Goal: Book appointment/travel/reservation

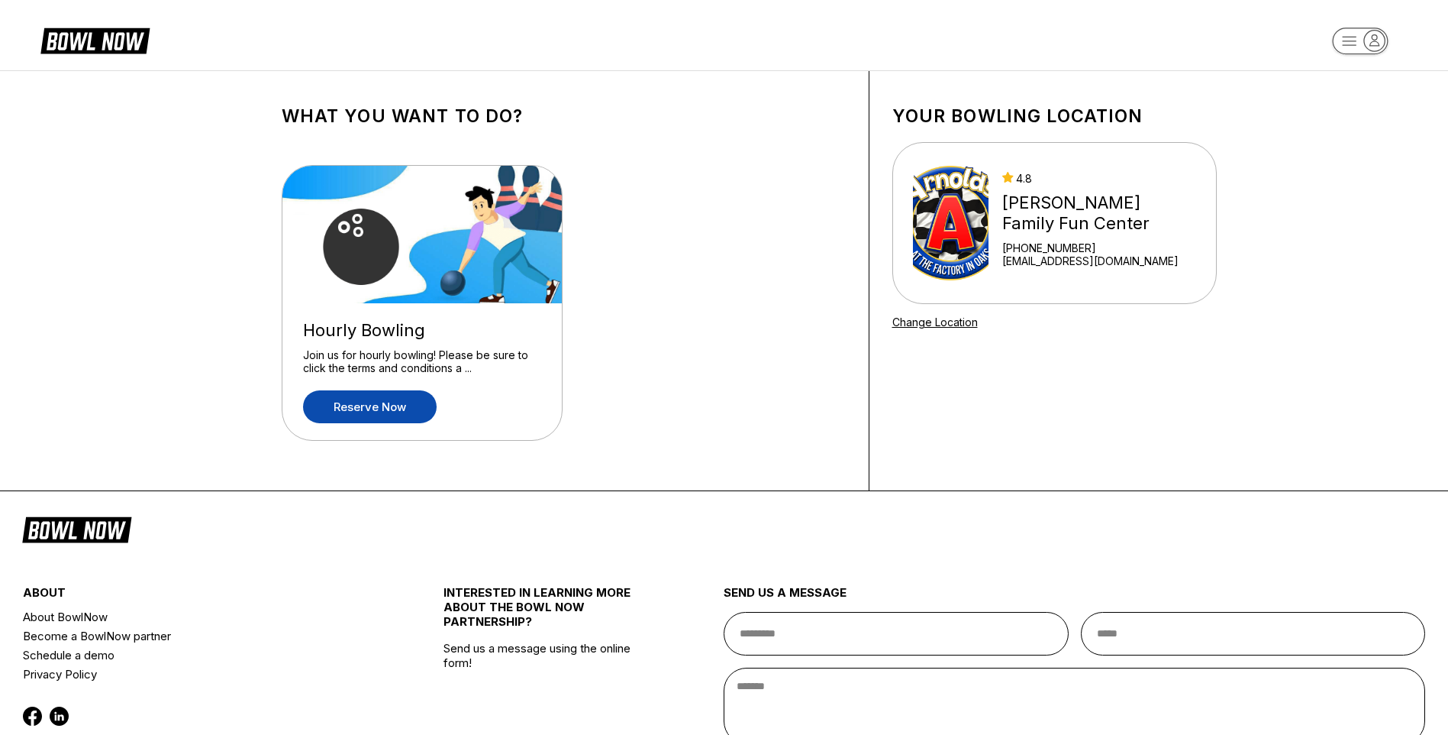
click at [408, 391] on link "Reserve now" at bounding box center [370, 406] width 134 height 33
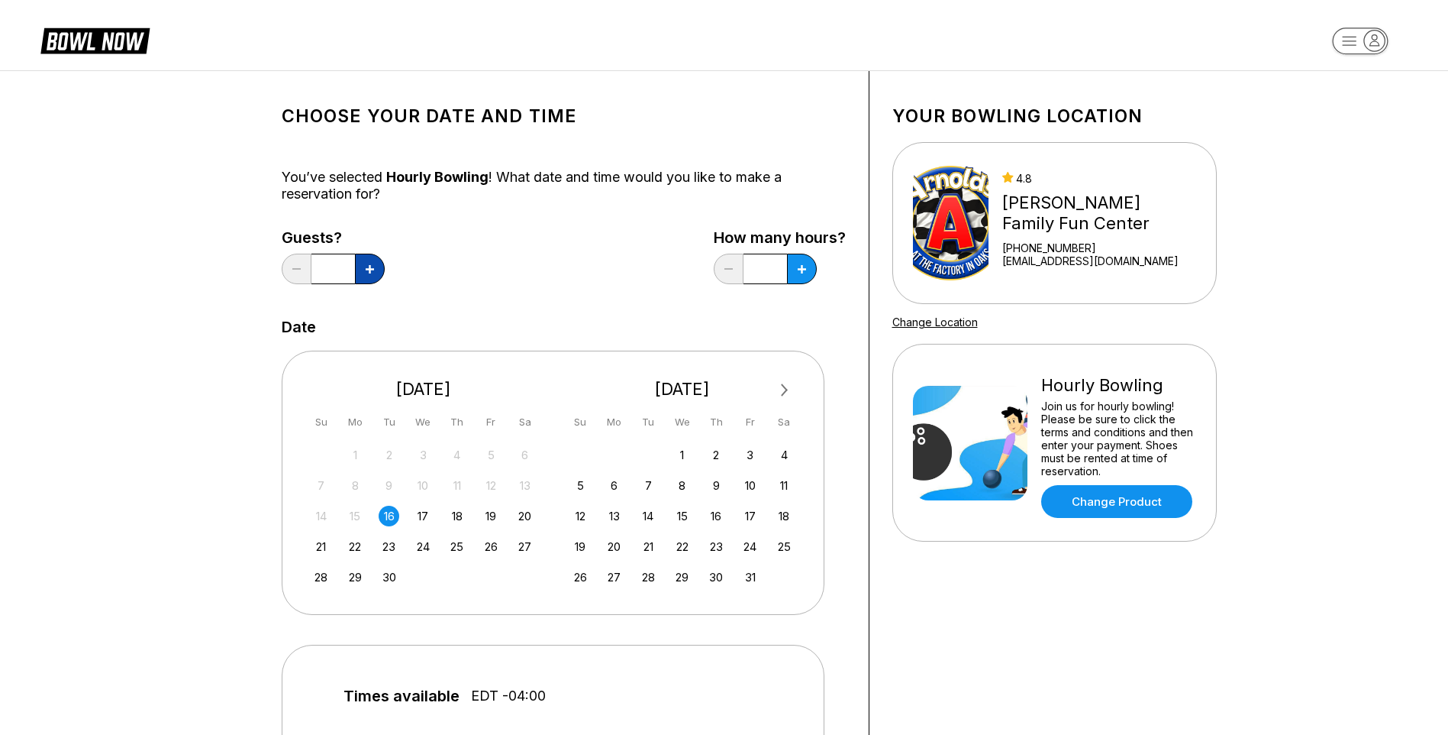
click at [380, 266] on button at bounding box center [370, 269] width 30 height 31
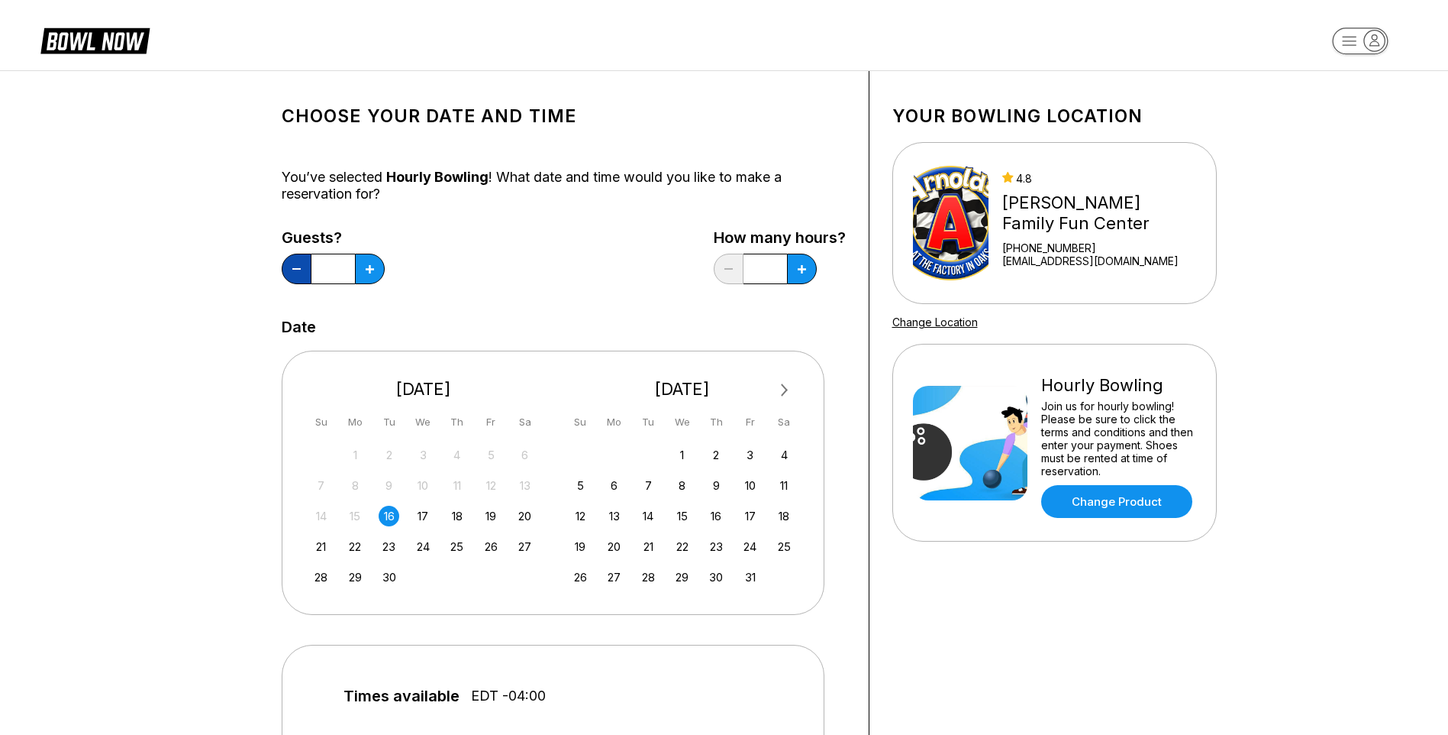
click at [292, 272] on button at bounding box center [297, 269] width 30 height 31
type input "*"
click at [494, 517] on div "19" at bounding box center [491, 515] width 21 height 21
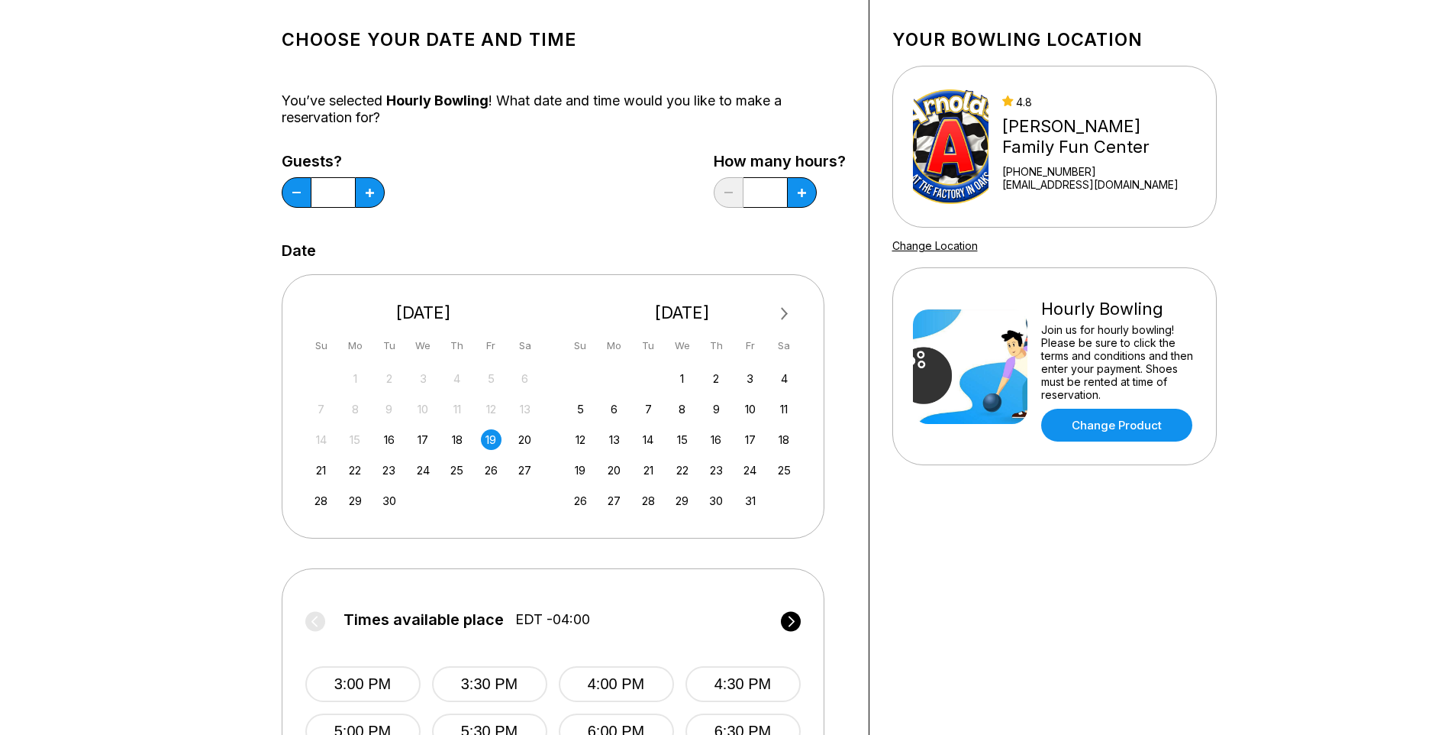
scroll to position [229, 0]
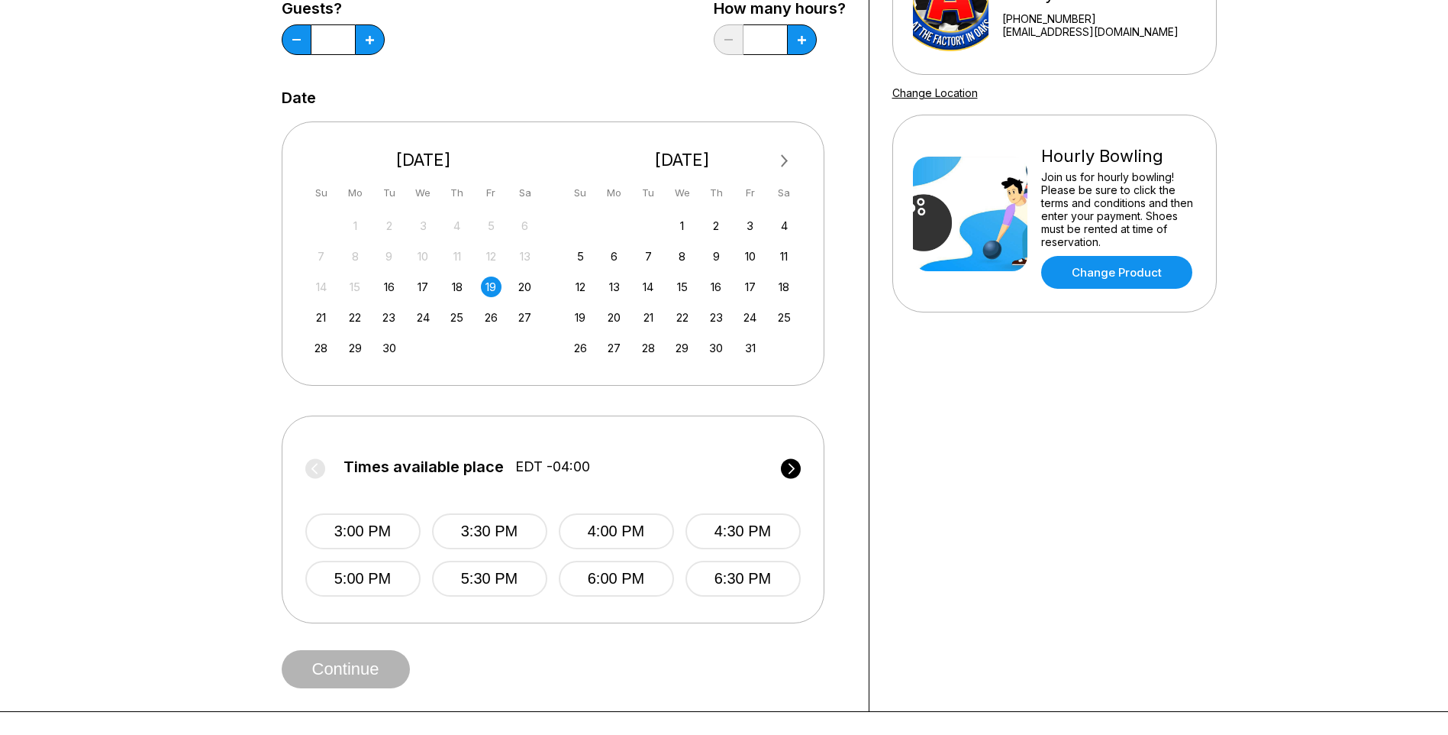
click at [800, 473] on icon at bounding box center [791, 468] width 20 height 21
click at [454, 524] on button "7:30 PM" at bounding box center [489, 531] width 115 height 36
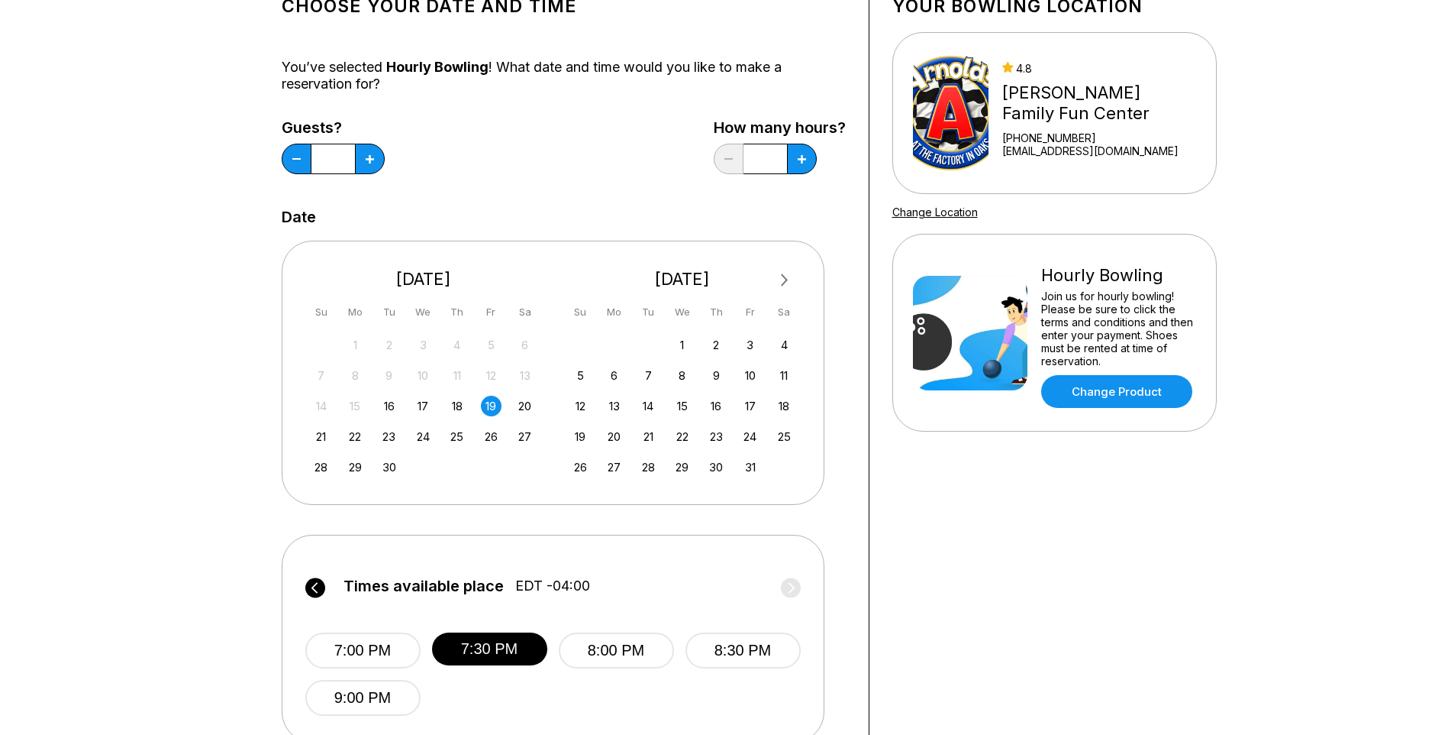
scroll to position [0, 0]
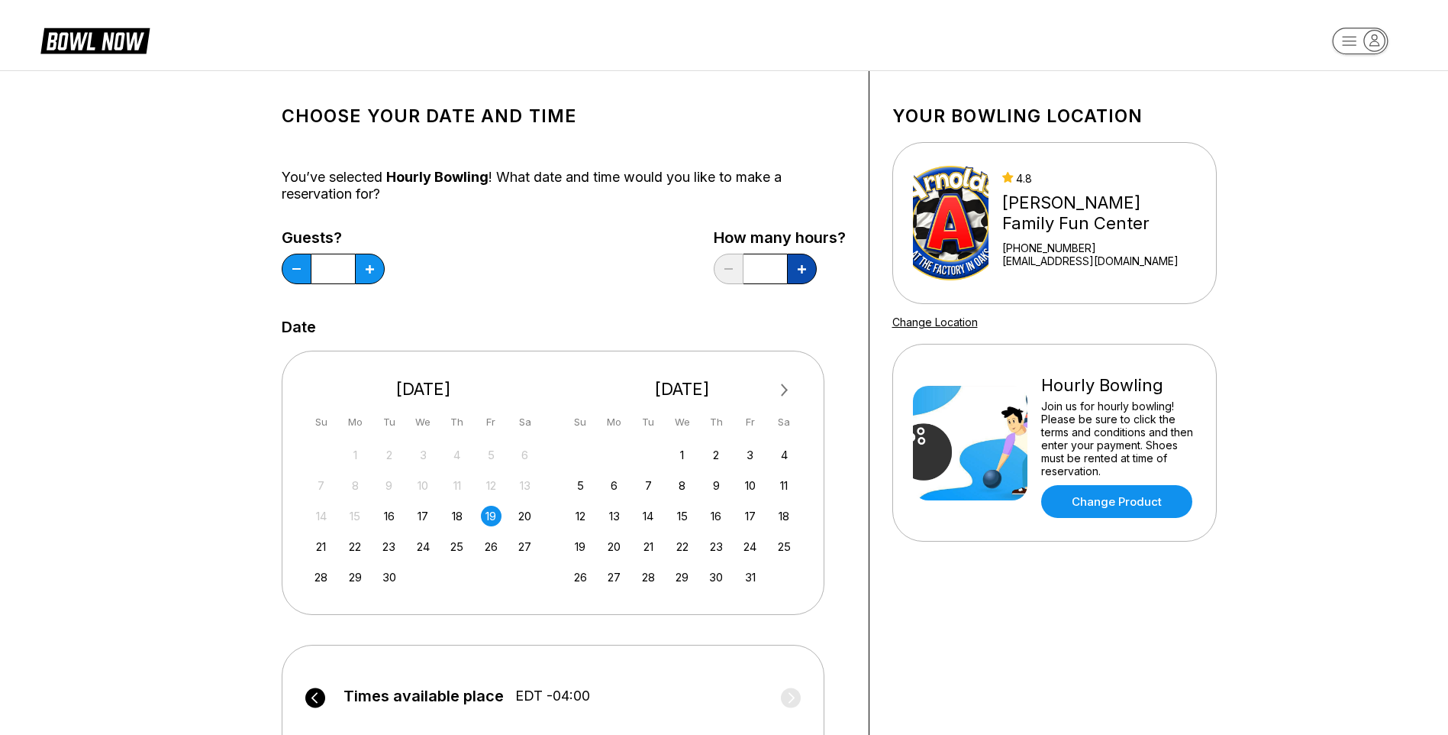
click at [805, 273] on icon at bounding box center [802, 269] width 8 height 8
type input "***"
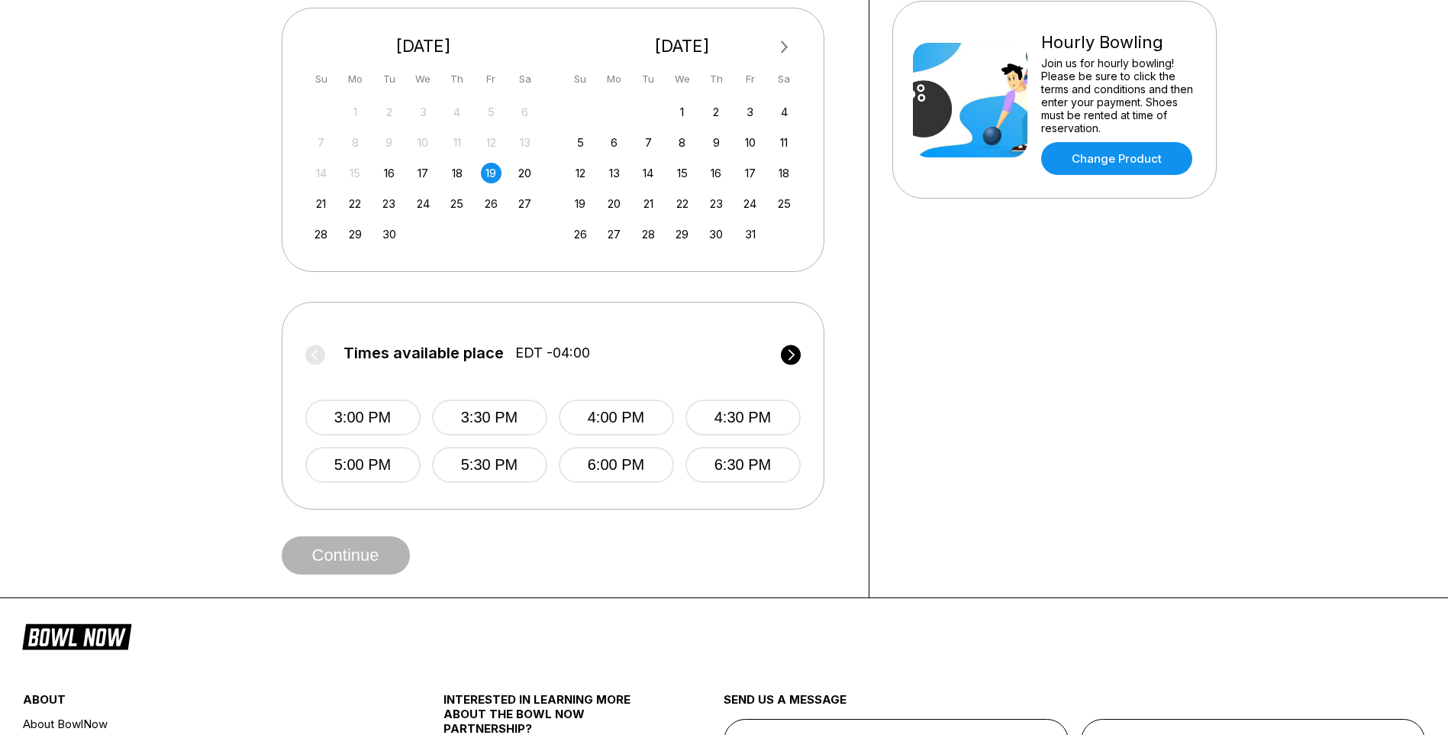
scroll to position [287, 0]
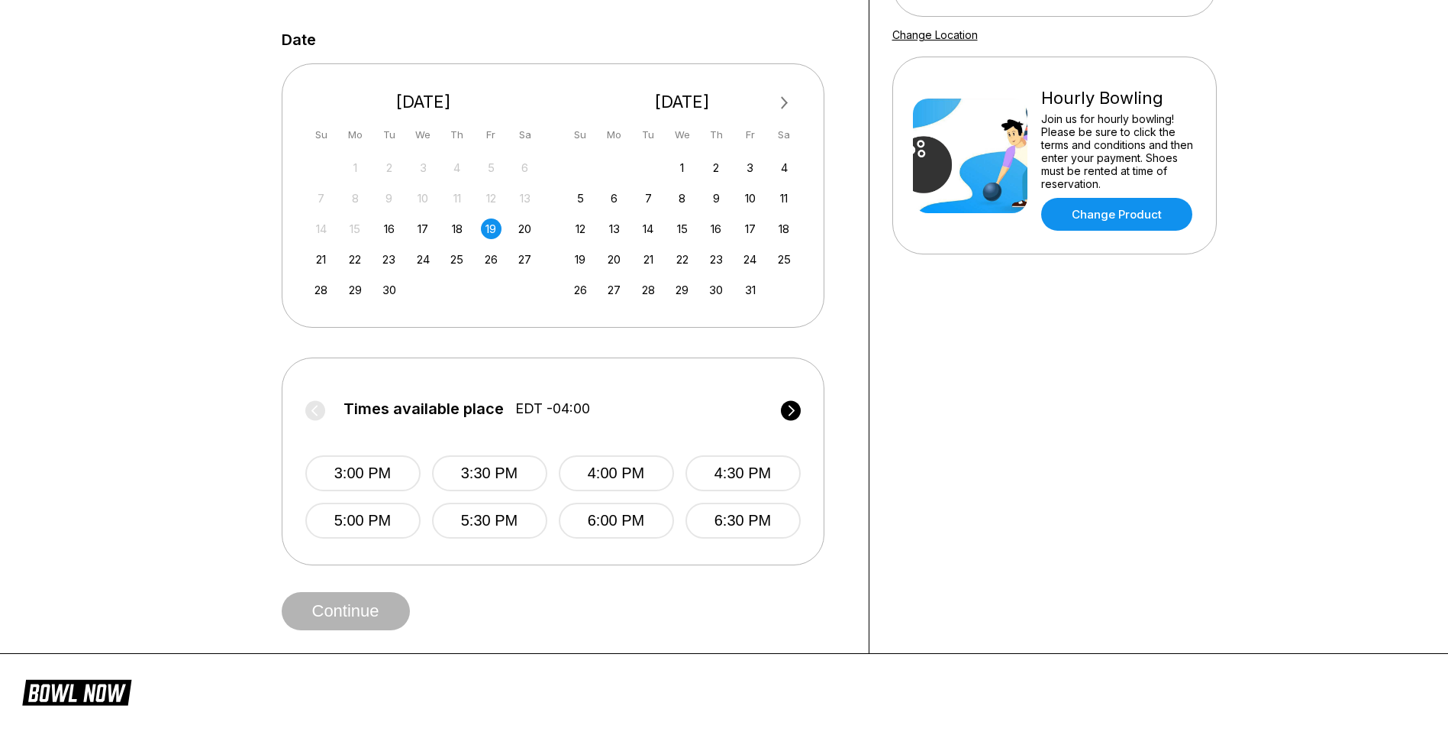
click at [787, 401] on icon at bounding box center [791, 410] width 20 height 21
click at [480, 467] on button "7:30 PM" at bounding box center [489, 473] width 115 height 36
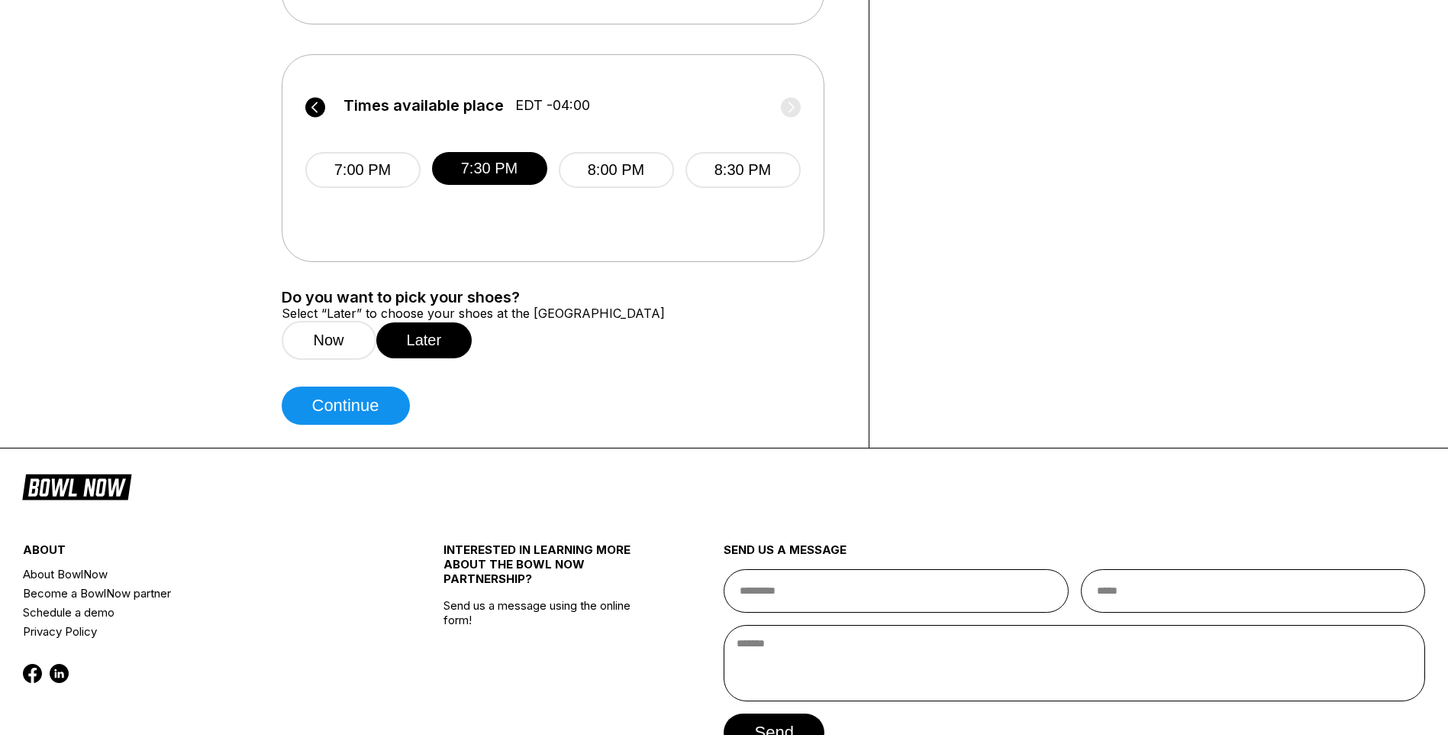
scroll to position [593, 0]
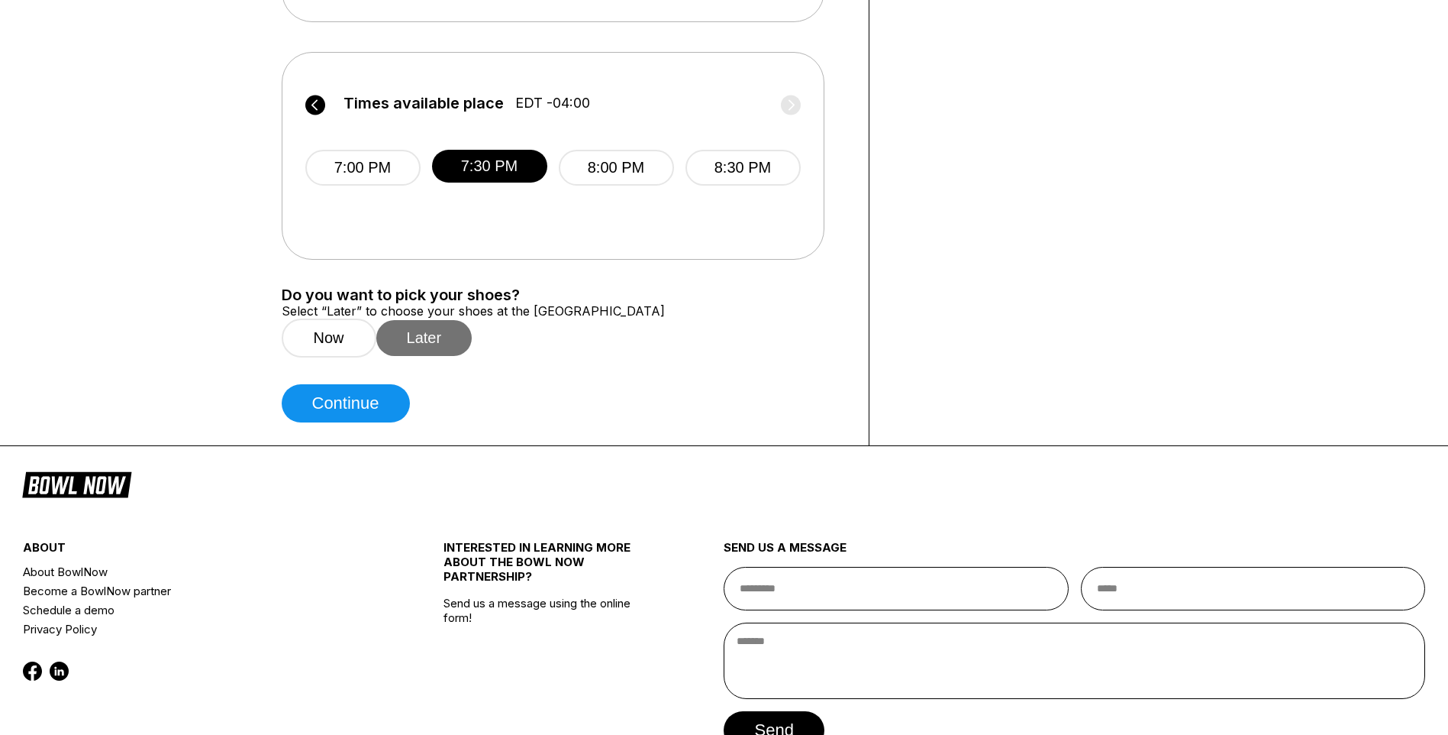
click at [447, 356] on button "Later" at bounding box center [424, 338] width 96 height 36
click at [393, 422] on button "Continue" at bounding box center [346, 403] width 128 height 38
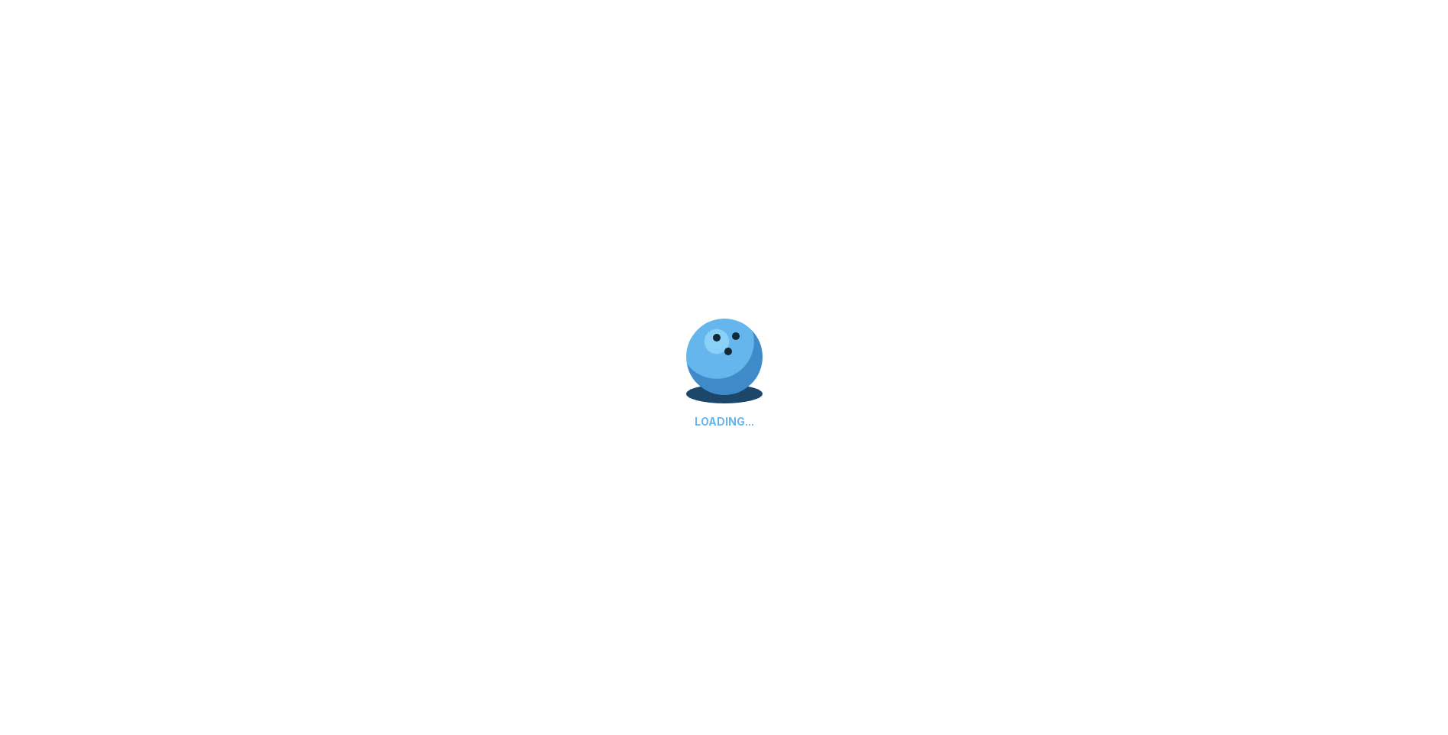
select select "**"
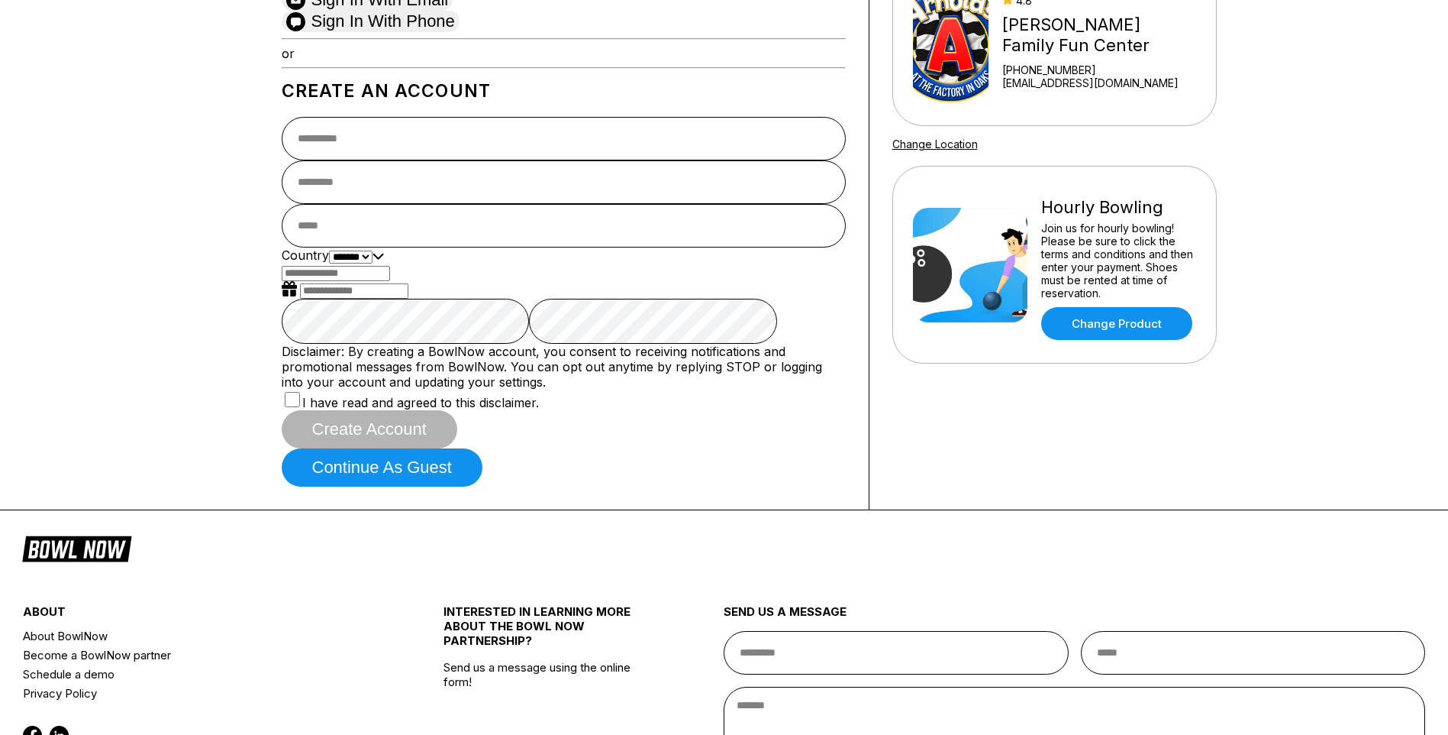
scroll to position [305, 0]
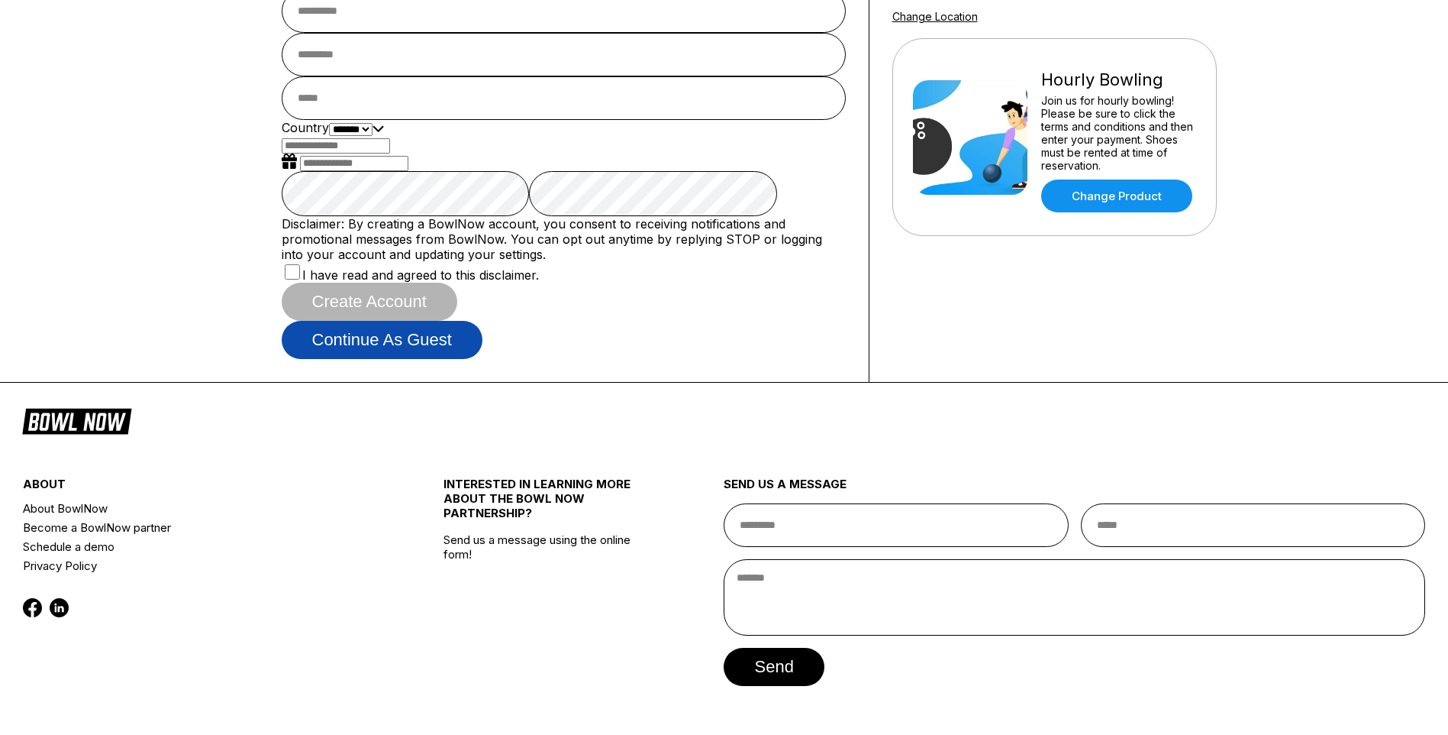
click at [483, 359] on button "Continue as guest" at bounding box center [382, 340] width 201 height 38
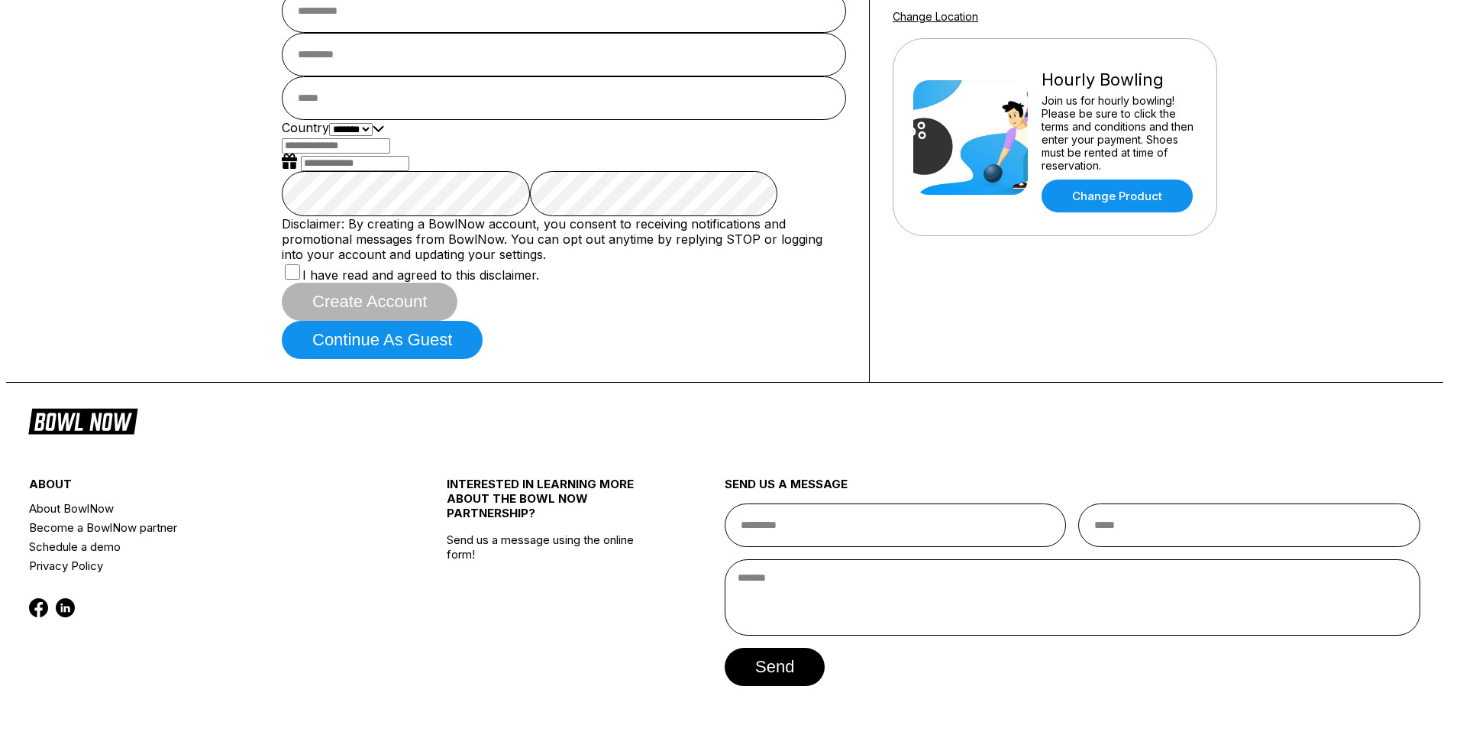
scroll to position [286, 0]
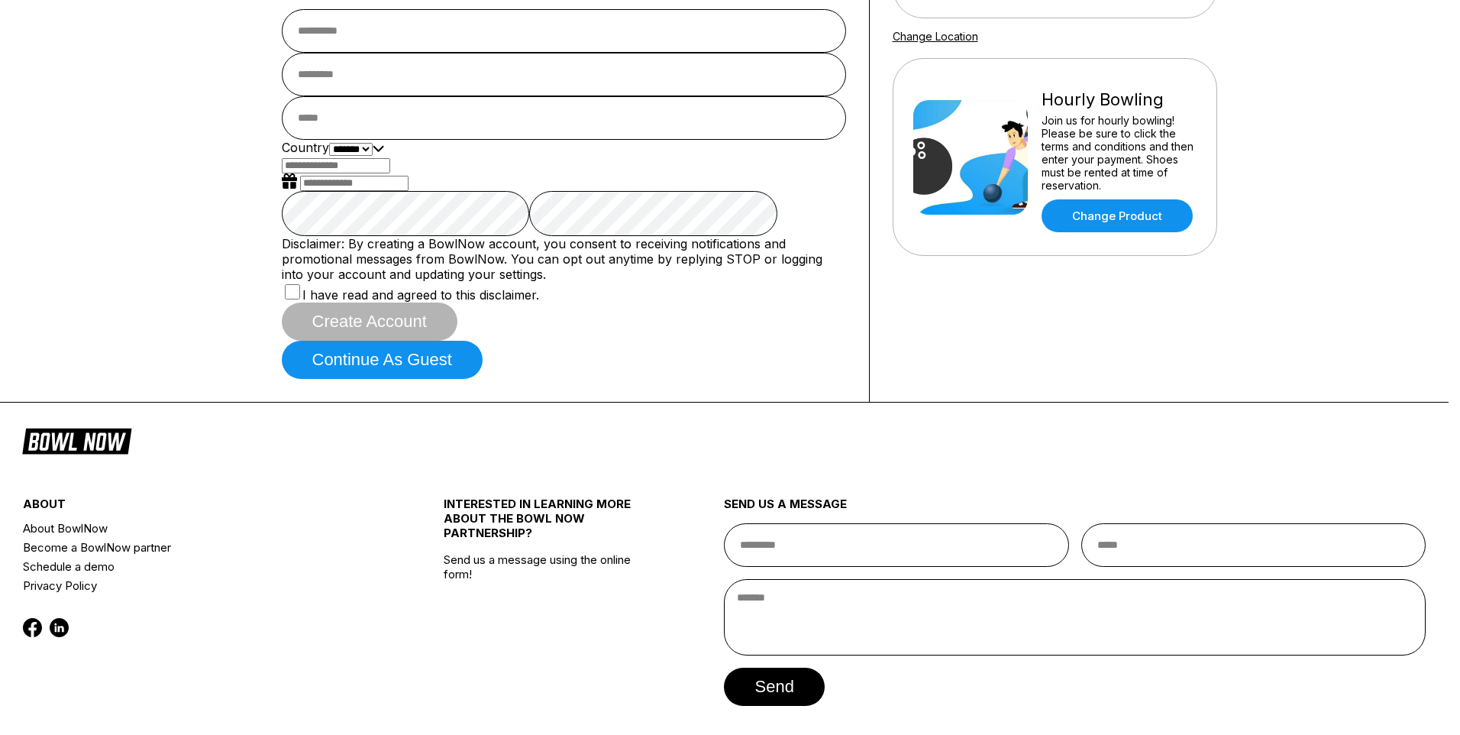
type input "*"
type input "**********"
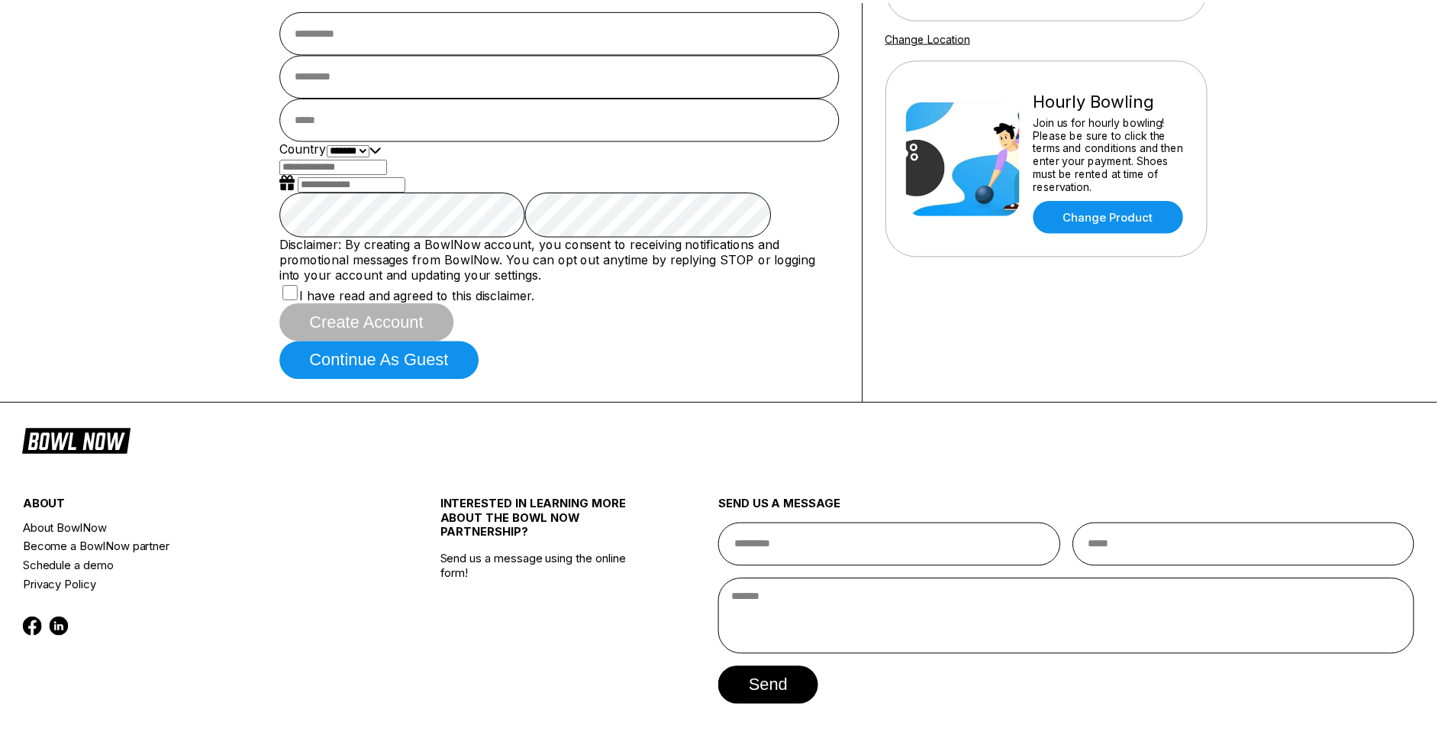
scroll to position [0, 0]
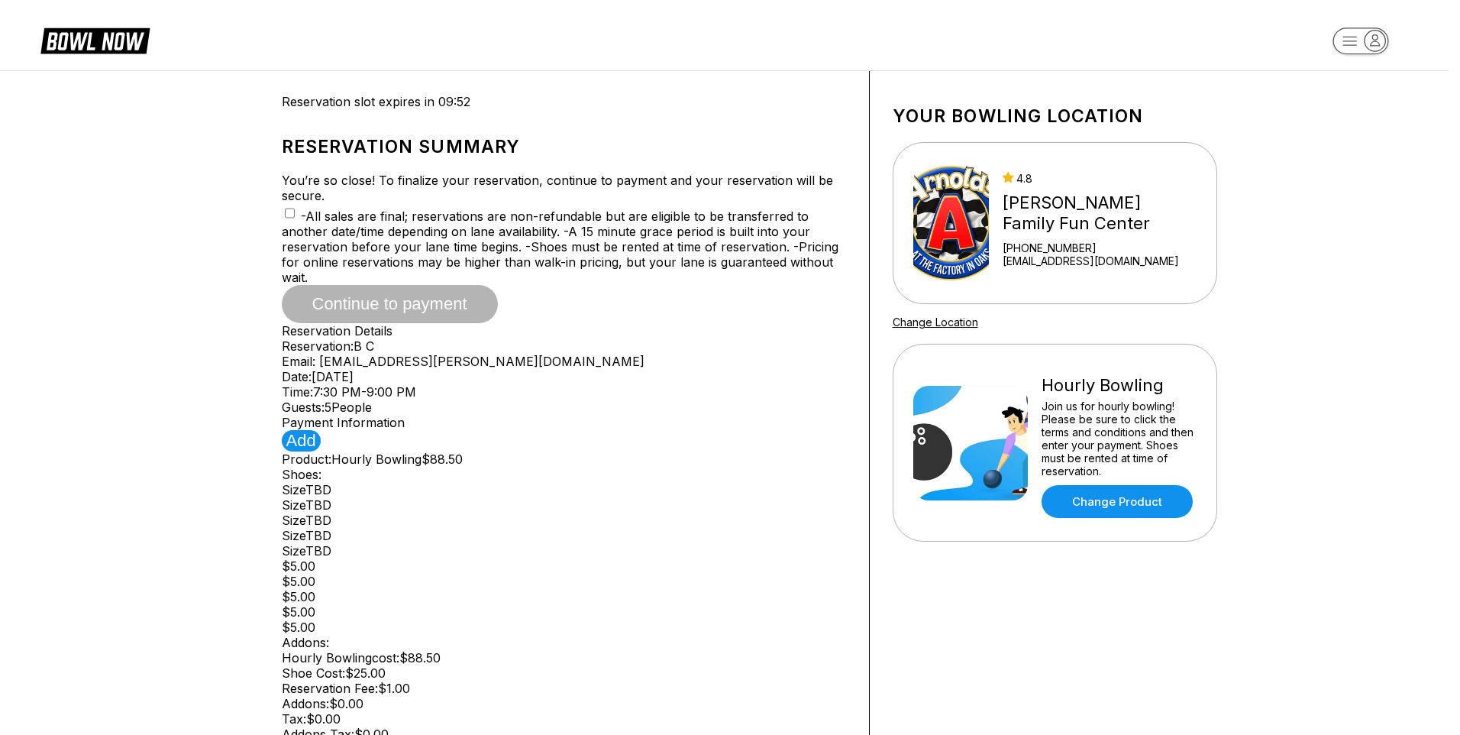
type input "**********"
